Goal: Navigation & Orientation: Find specific page/section

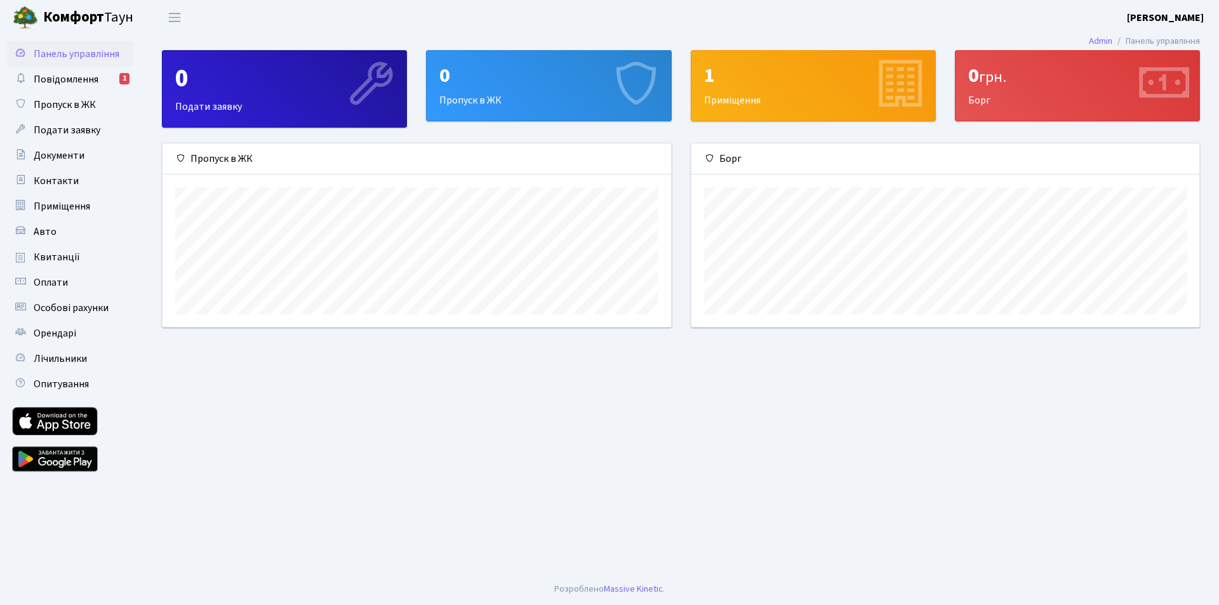
scroll to position [184, 508]
click at [102, 81] on link "Повідомлення 1" at bounding box center [69, 79] width 127 height 25
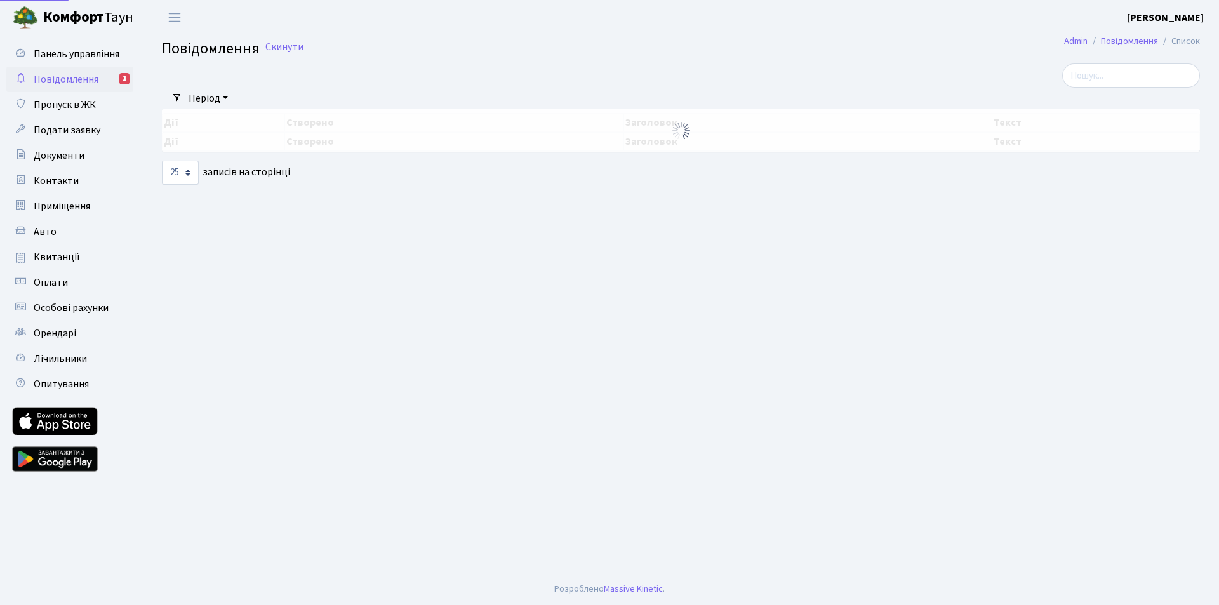
select select "25"
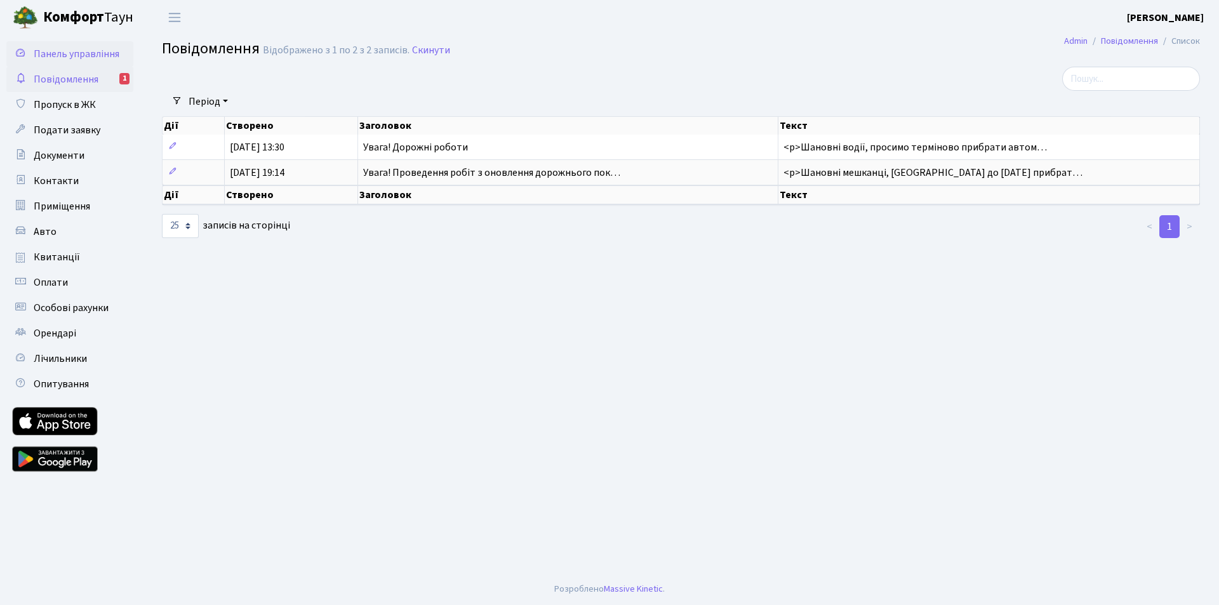
click at [72, 58] on span "Панель управління" at bounding box center [77, 54] width 86 height 14
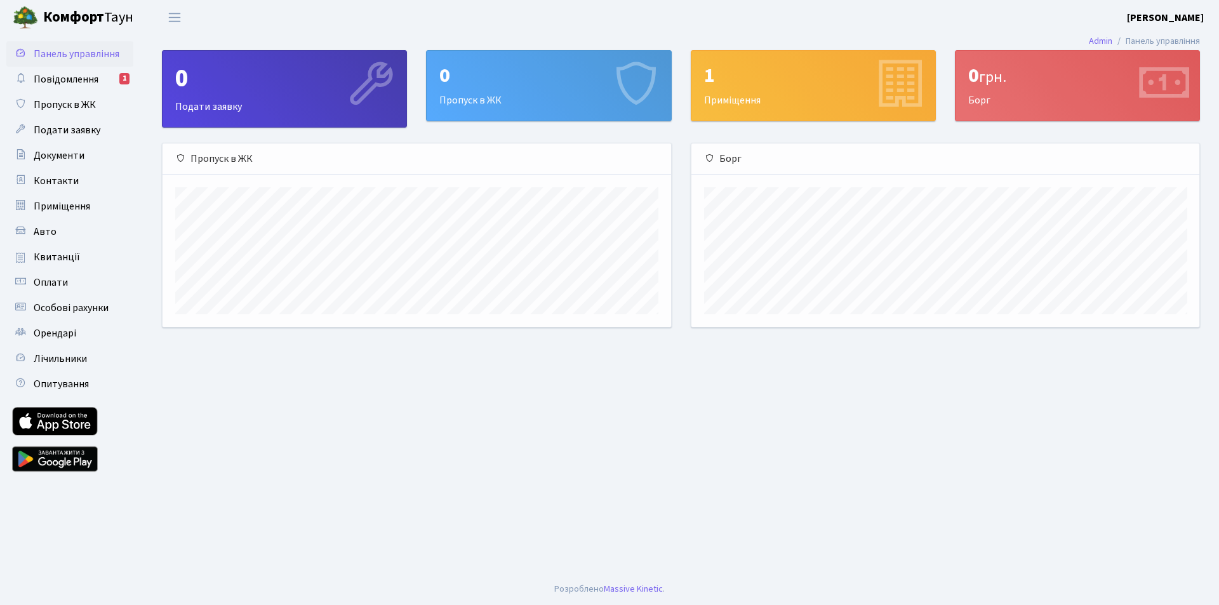
scroll to position [184, 508]
